Goal: Task Accomplishment & Management: Use online tool/utility

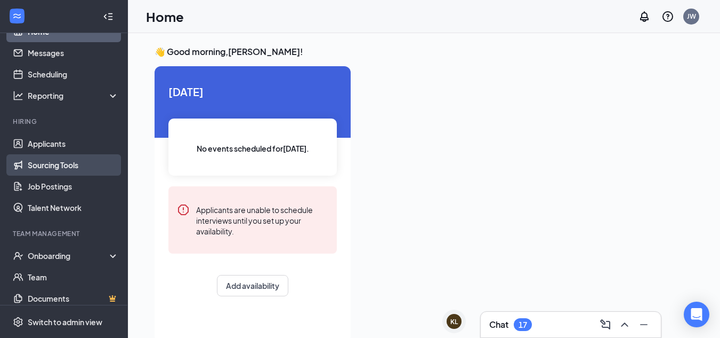
scroll to position [24, 0]
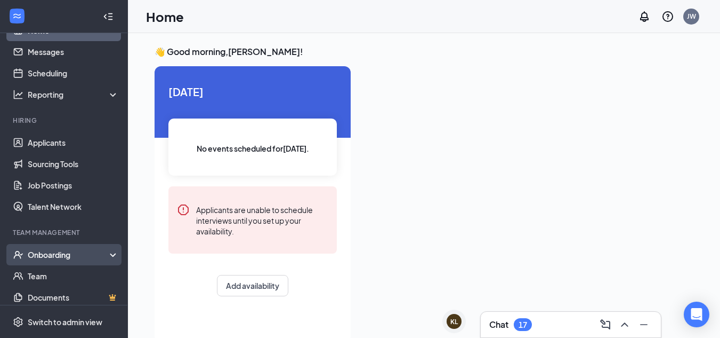
click at [76, 257] on div "Onboarding" at bounding box center [69, 254] width 82 height 11
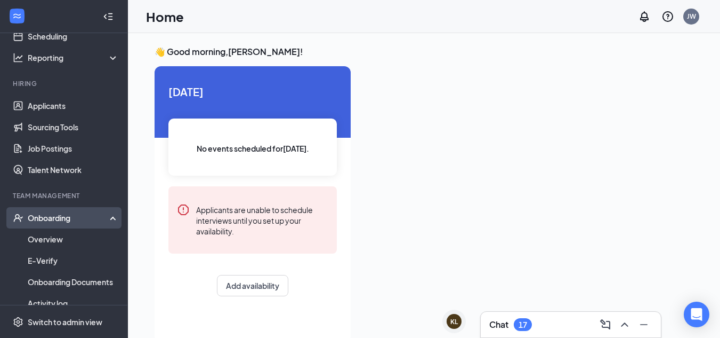
scroll to position [61, 0]
click at [63, 234] on link "Overview" at bounding box center [73, 238] width 91 height 21
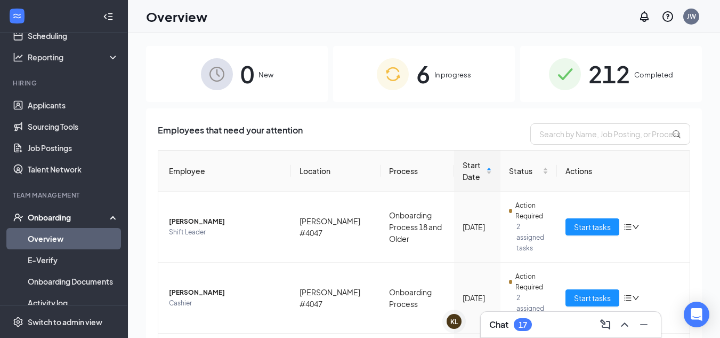
click at [475, 80] on div "6 In progress" at bounding box center [424, 74] width 182 height 56
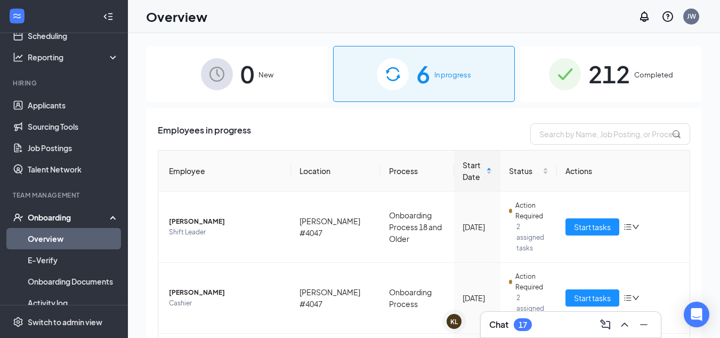
click at [609, 72] on span "212" at bounding box center [610, 73] width 42 height 37
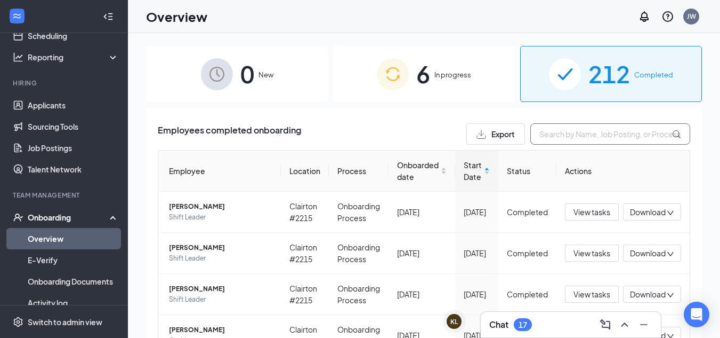
click at [576, 135] on input "text" at bounding box center [611, 133] width 160 height 21
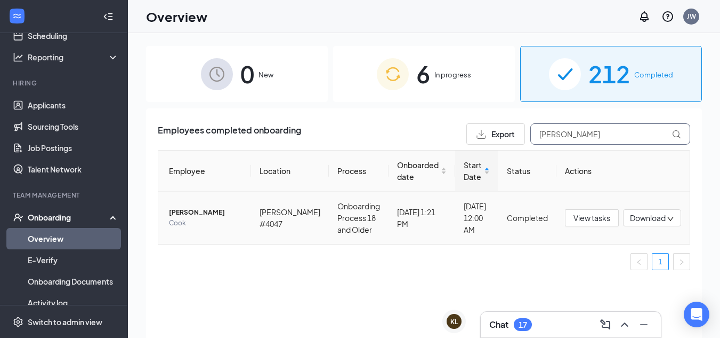
type input "[PERSON_NAME]"
click at [201, 211] on span "[PERSON_NAME]" at bounding box center [206, 212] width 74 height 11
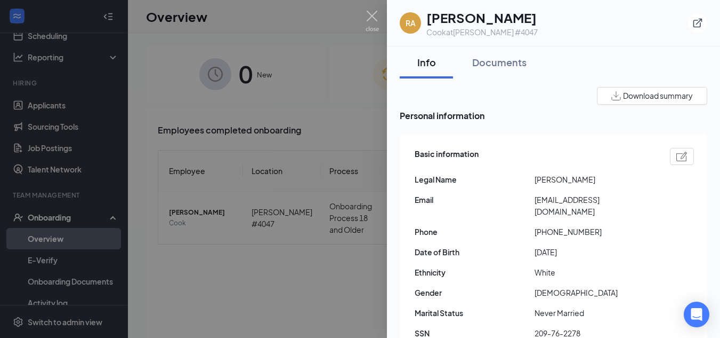
scroll to position [90, 0]
